Goal: Find contact information: Find contact information

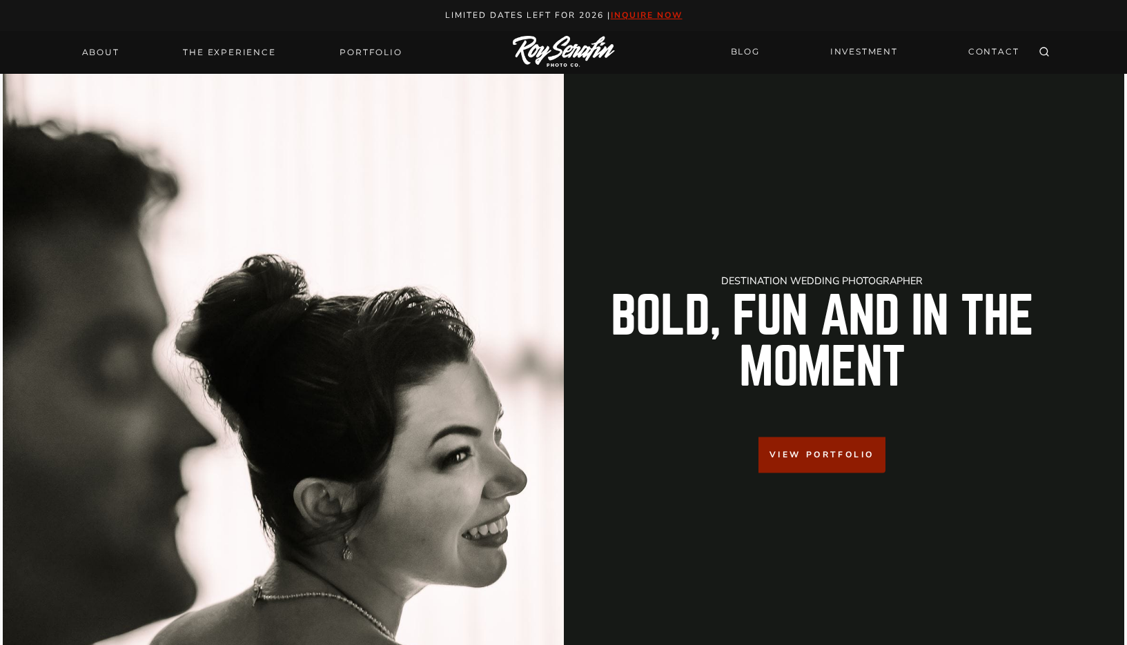
click at [388, 63] on div "About THE EXPERIENCE Portfolio" at bounding box center [242, 52] width 337 height 43
click at [387, 56] on link "Portfolio" at bounding box center [370, 52] width 79 height 19
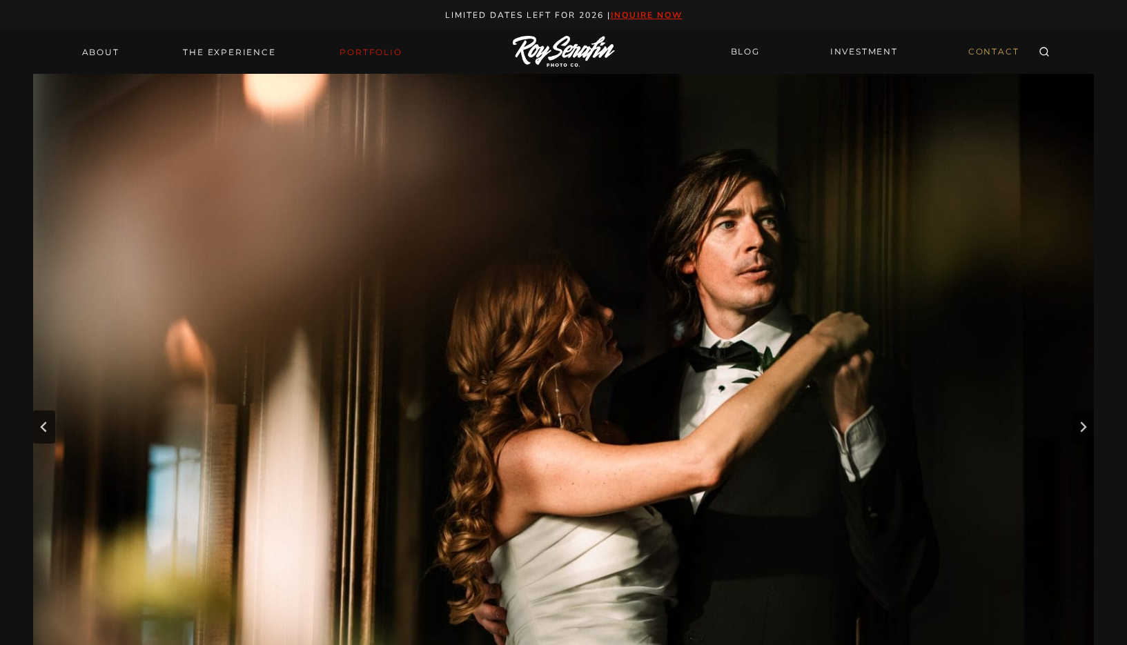
click at [988, 52] on link "CONTACT" at bounding box center [994, 52] width 68 height 24
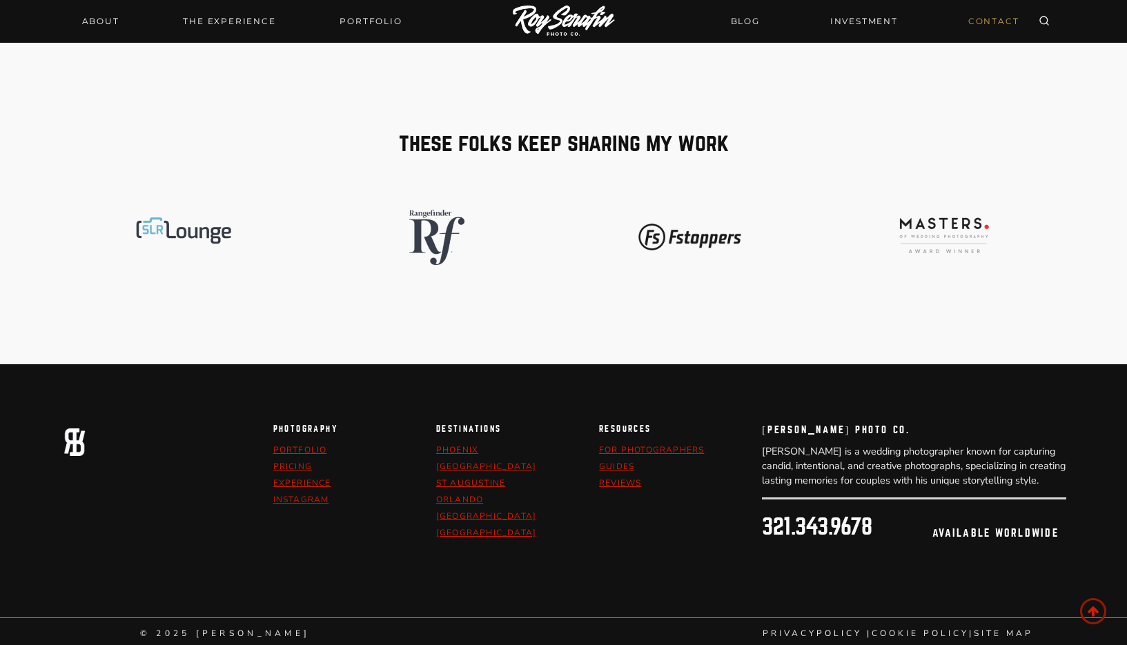
scroll to position [1267, 0]
